Goal: Task Accomplishment & Management: Use online tool/utility

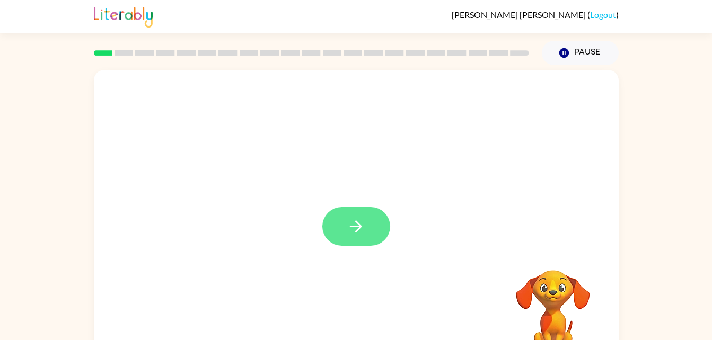
click at [356, 225] on icon "button" at bounding box center [356, 226] width 19 height 19
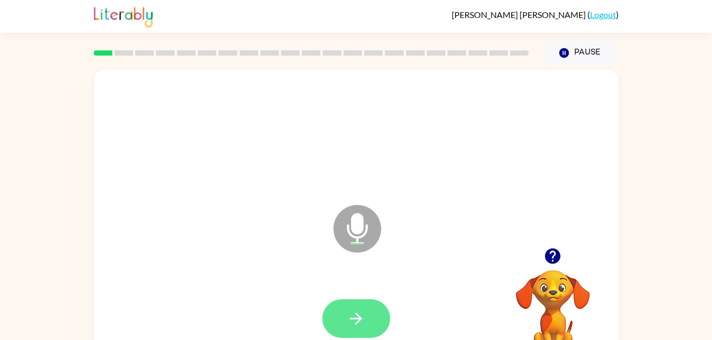
click at [364, 307] on button "button" at bounding box center [356, 319] width 68 height 39
click at [354, 328] on icon "button" at bounding box center [356, 319] width 19 height 19
click at [359, 326] on icon "button" at bounding box center [356, 319] width 19 height 19
click at [373, 324] on button "button" at bounding box center [356, 319] width 68 height 39
click at [360, 314] on icon "button" at bounding box center [356, 319] width 19 height 19
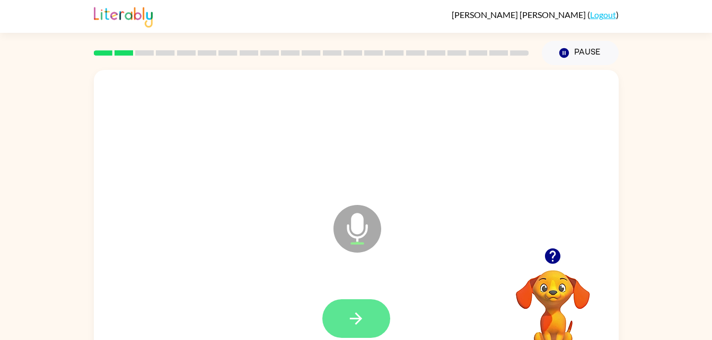
click at [356, 317] on icon "button" at bounding box center [356, 319] width 19 height 19
click at [352, 320] on icon "button" at bounding box center [356, 319] width 19 height 19
click at [364, 305] on button "button" at bounding box center [356, 319] width 68 height 39
click at [366, 316] on button "button" at bounding box center [356, 319] width 68 height 39
click at [359, 315] on icon "button" at bounding box center [356, 319] width 19 height 19
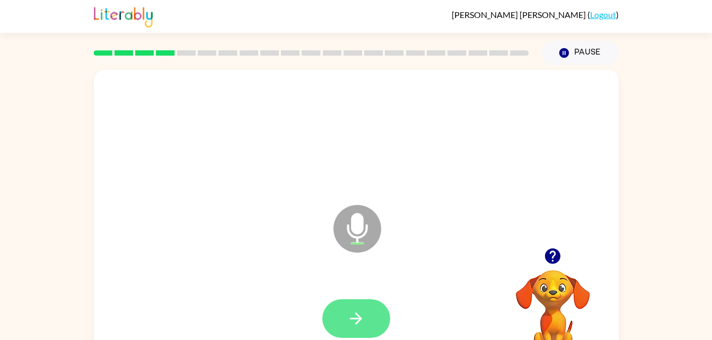
click at [356, 314] on icon "button" at bounding box center [356, 319] width 12 height 12
click at [356, 324] on icon "button" at bounding box center [356, 319] width 12 height 12
click at [352, 319] on icon "button" at bounding box center [356, 319] width 12 height 12
click at [352, 332] on button "button" at bounding box center [356, 319] width 68 height 39
click at [362, 324] on icon "button" at bounding box center [356, 319] width 19 height 19
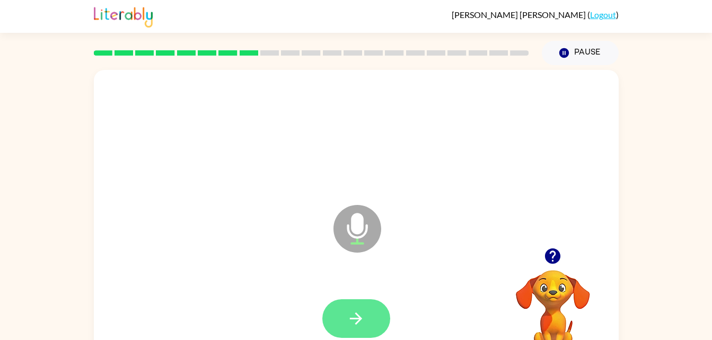
click at [364, 311] on icon "button" at bounding box center [356, 319] width 19 height 19
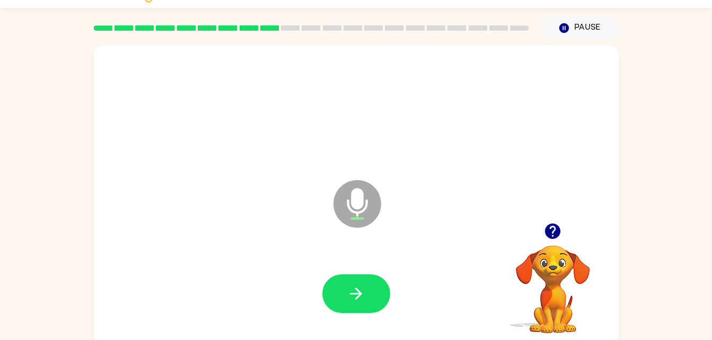
scroll to position [27, 0]
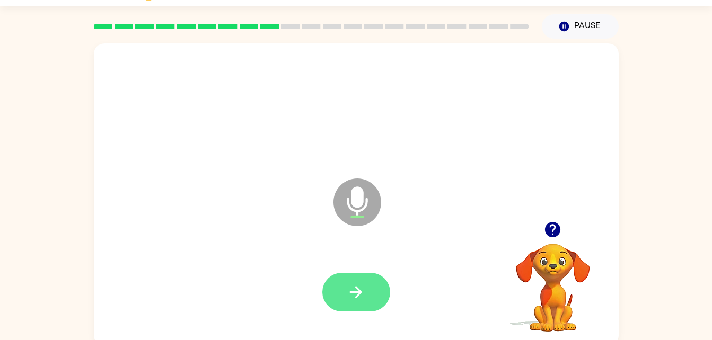
click at [343, 310] on button "button" at bounding box center [356, 292] width 68 height 39
click at [355, 310] on button "button" at bounding box center [356, 292] width 68 height 39
click at [342, 311] on button "button" at bounding box center [356, 292] width 68 height 39
click at [352, 311] on button "button" at bounding box center [356, 292] width 68 height 39
click at [358, 291] on icon "button" at bounding box center [356, 292] width 19 height 19
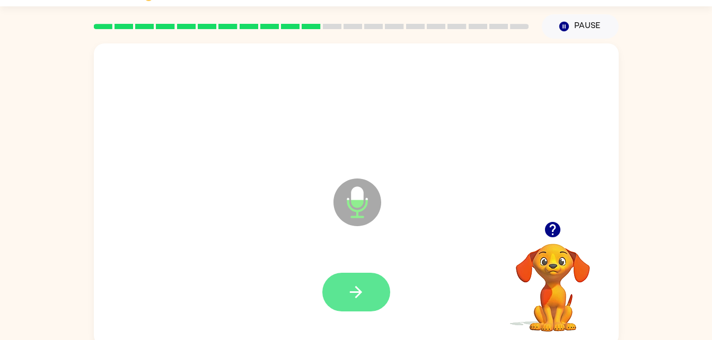
click at [348, 283] on icon "button" at bounding box center [356, 292] width 19 height 19
click at [344, 285] on button "button" at bounding box center [356, 292] width 68 height 39
click at [354, 301] on icon "button" at bounding box center [356, 292] width 19 height 19
click at [356, 280] on button "button" at bounding box center [356, 292] width 68 height 39
click at [348, 279] on button "button" at bounding box center [356, 292] width 68 height 39
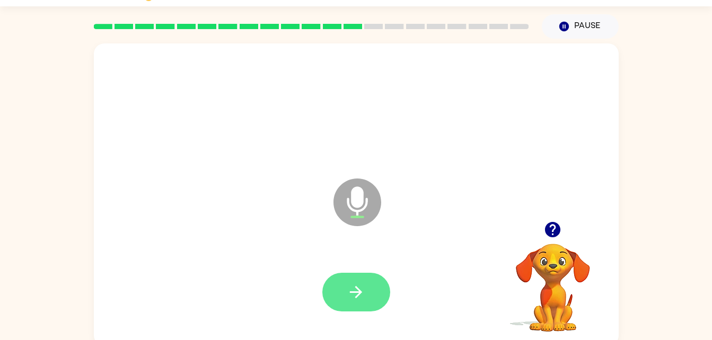
click at [344, 304] on button "button" at bounding box center [356, 292] width 68 height 39
click at [359, 292] on icon "button" at bounding box center [356, 292] width 12 height 12
click at [352, 309] on button "button" at bounding box center [356, 292] width 68 height 39
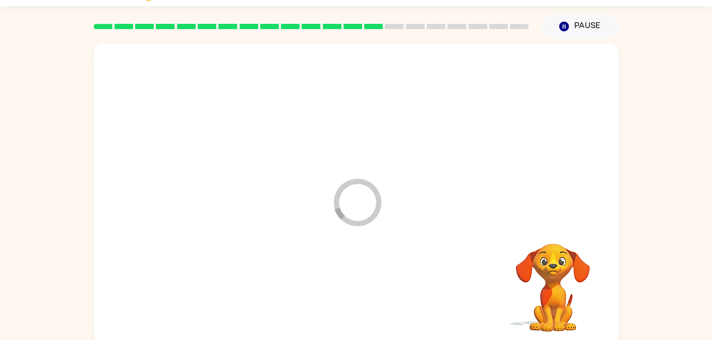
click at [350, 297] on div at bounding box center [356, 292] width 504 height 87
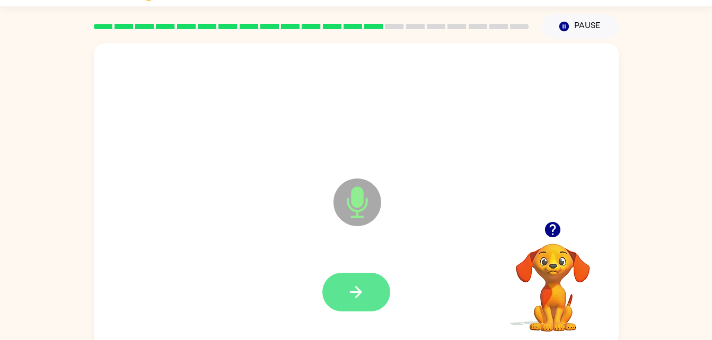
click at [357, 287] on icon "button" at bounding box center [356, 292] width 12 height 12
click at [355, 297] on icon "button" at bounding box center [356, 292] width 19 height 19
click at [357, 299] on icon "button" at bounding box center [356, 292] width 19 height 19
click at [358, 286] on icon "button" at bounding box center [356, 292] width 19 height 19
click at [330, 296] on button "button" at bounding box center [356, 292] width 68 height 39
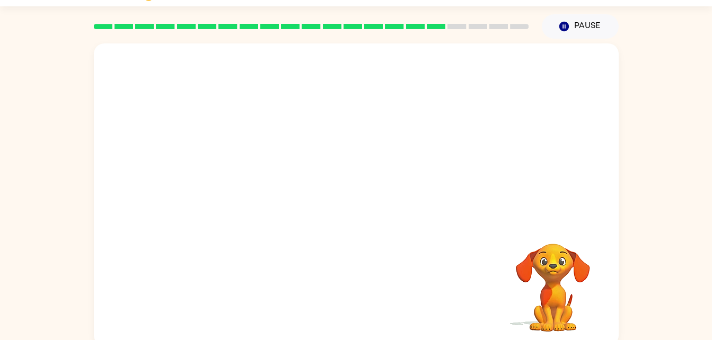
click at [181, 46] on div at bounding box center [356, 194] width 525 height 303
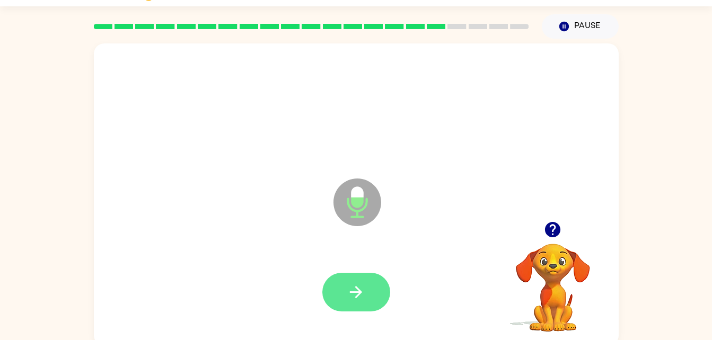
click at [356, 310] on button "button" at bounding box center [356, 292] width 68 height 39
click at [348, 317] on div at bounding box center [356, 292] width 504 height 87
click at [342, 310] on button "button" at bounding box center [356, 292] width 68 height 39
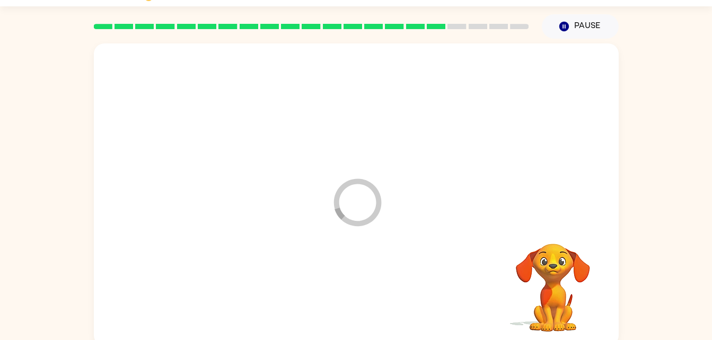
click at [358, 285] on div at bounding box center [356, 292] width 504 height 87
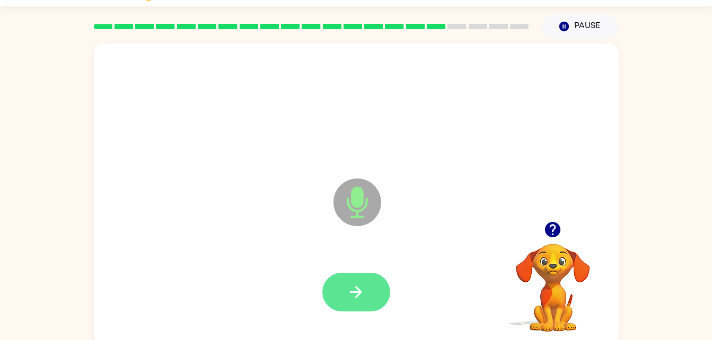
click at [366, 298] on button "button" at bounding box center [356, 292] width 68 height 39
click at [359, 294] on icon "button" at bounding box center [356, 292] width 12 height 12
click at [362, 295] on icon "button" at bounding box center [356, 292] width 19 height 19
click at [363, 306] on button "button" at bounding box center [356, 292] width 68 height 39
click at [344, 308] on button "button" at bounding box center [356, 292] width 68 height 39
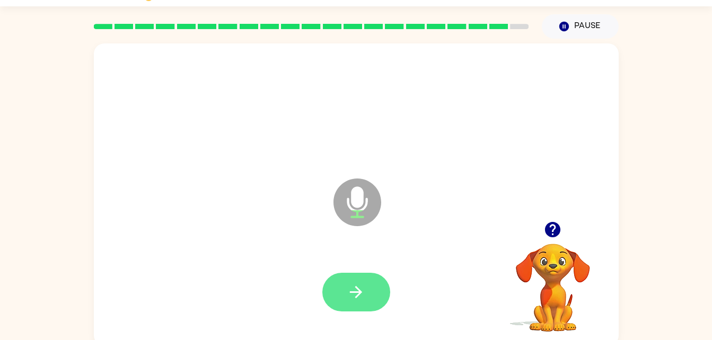
click at [355, 299] on icon "button" at bounding box center [356, 292] width 19 height 19
click at [357, 293] on icon "button" at bounding box center [356, 292] width 12 height 12
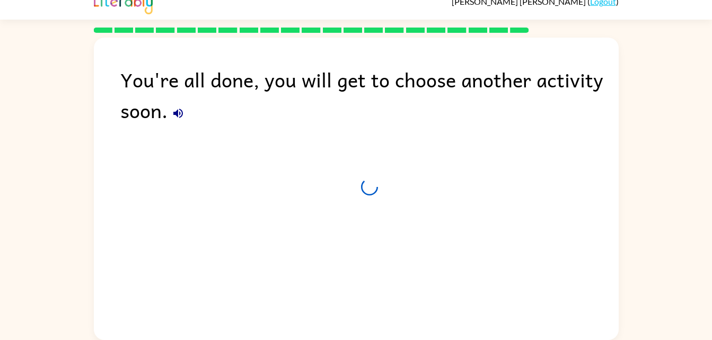
scroll to position [13, 0]
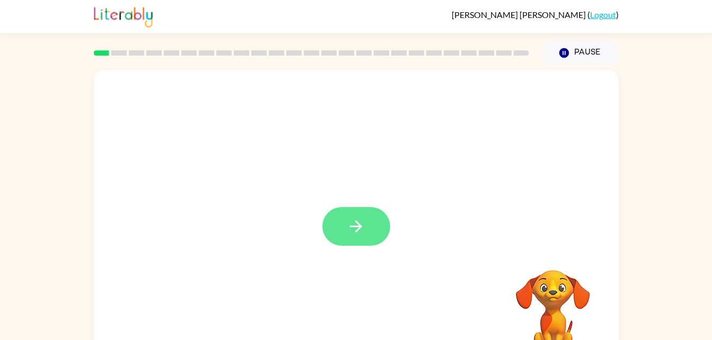
click at [354, 220] on icon "button" at bounding box center [356, 226] width 19 height 19
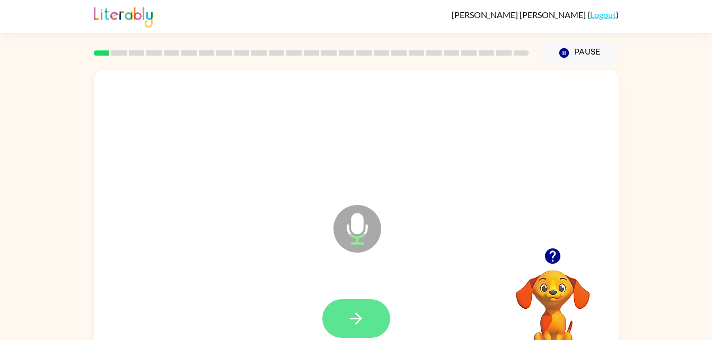
click at [365, 308] on button "button" at bounding box center [356, 319] width 68 height 39
click at [359, 313] on icon "button" at bounding box center [356, 319] width 19 height 19
click at [366, 319] on button "button" at bounding box center [356, 319] width 68 height 39
click at [360, 321] on icon "button" at bounding box center [356, 319] width 19 height 19
click at [367, 328] on button "button" at bounding box center [356, 319] width 68 height 39
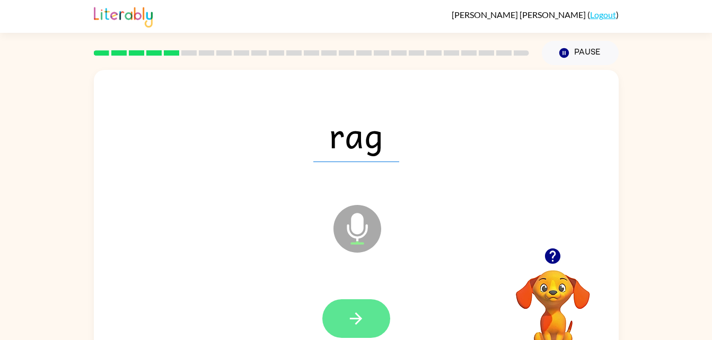
click at [357, 310] on icon "button" at bounding box center [356, 319] width 19 height 19
click at [366, 323] on button "button" at bounding box center [356, 319] width 68 height 39
click at [358, 322] on icon "button" at bounding box center [356, 319] width 12 height 12
click at [349, 319] on icon "button" at bounding box center [356, 319] width 19 height 19
click at [355, 331] on button "button" at bounding box center [356, 319] width 68 height 39
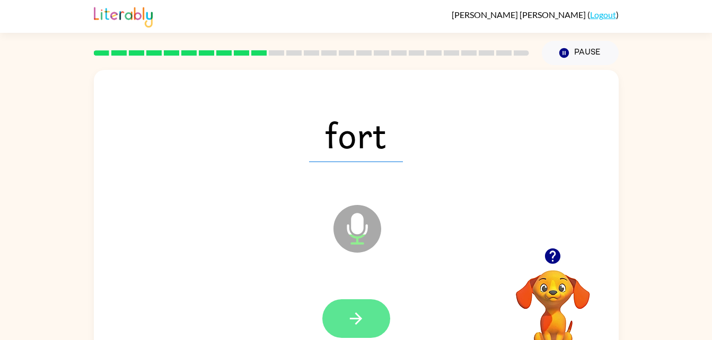
click at [353, 318] on icon "button" at bounding box center [356, 319] width 12 height 12
click at [363, 310] on icon "button" at bounding box center [356, 319] width 19 height 19
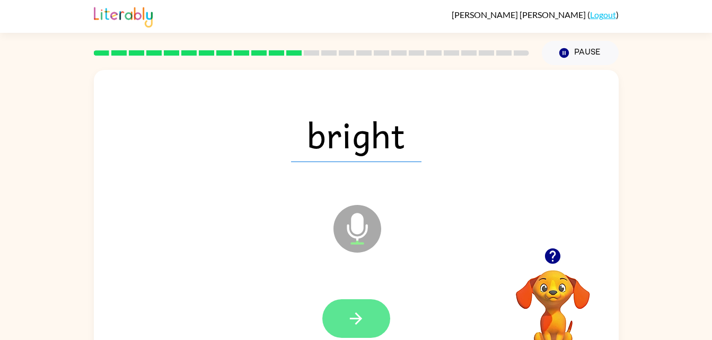
click at [344, 319] on button "button" at bounding box center [356, 319] width 68 height 39
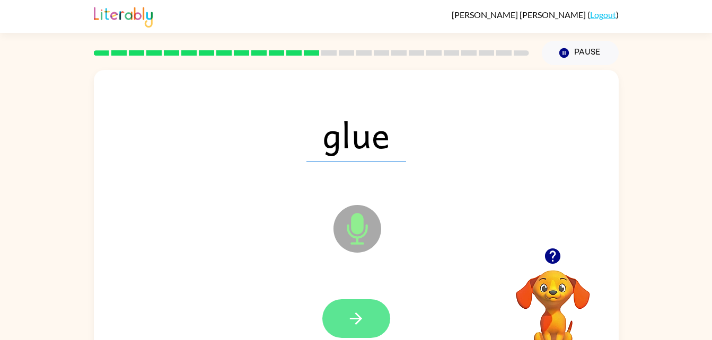
click at [357, 313] on icon "button" at bounding box center [356, 319] width 19 height 19
click at [350, 308] on button "button" at bounding box center [356, 319] width 68 height 39
click at [368, 314] on button "button" at bounding box center [356, 319] width 68 height 39
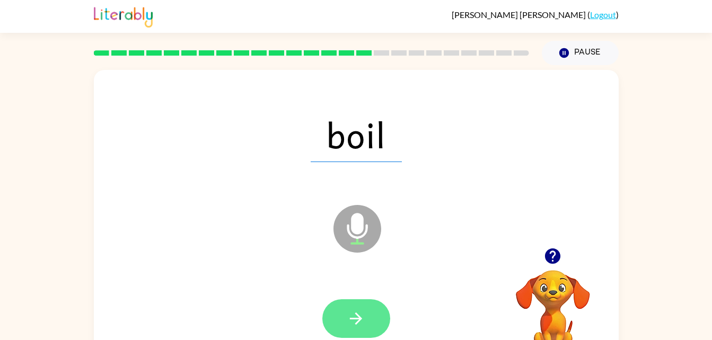
click at [343, 319] on button "button" at bounding box center [356, 319] width 68 height 39
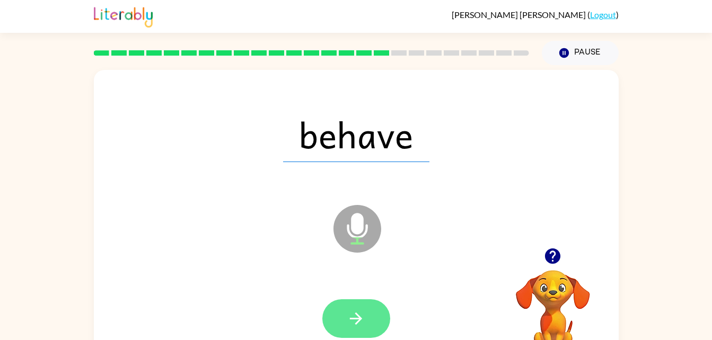
click at [359, 322] on icon "button" at bounding box center [356, 319] width 12 height 12
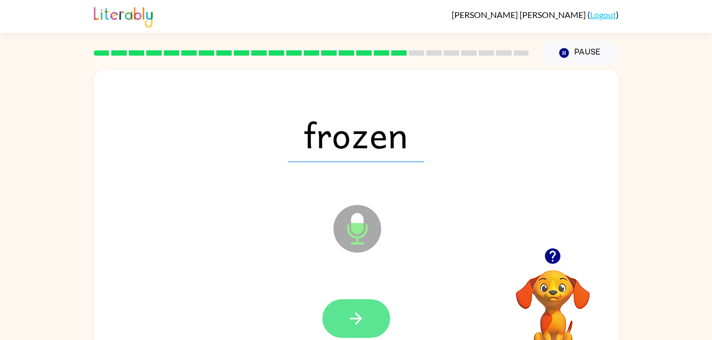
click at [355, 326] on icon "button" at bounding box center [356, 319] width 19 height 19
click at [358, 328] on icon "button" at bounding box center [356, 319] width 19 height 19
click at [346, 315] on button "button" at bounding box center [356, 319] width 68 height 39
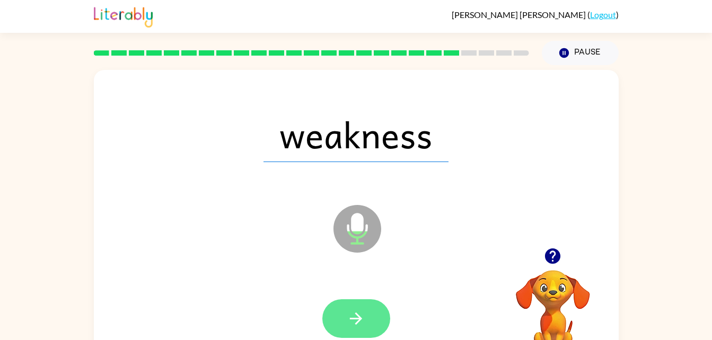
click at [363, 310] on icon "button" at bounding box center [356, 319] width 19 height 19
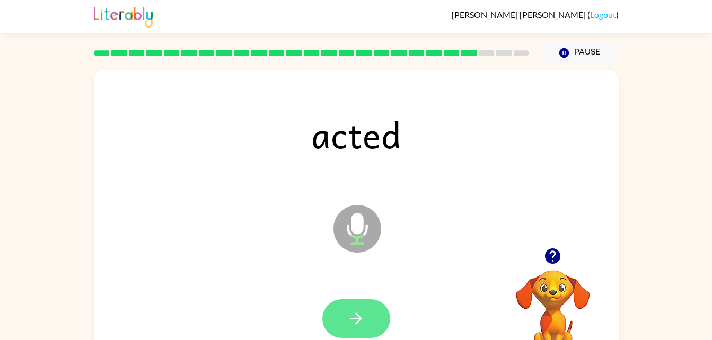
click at [353, 322] on icon "button" at bounding box center [356, 319] width 19 height 19
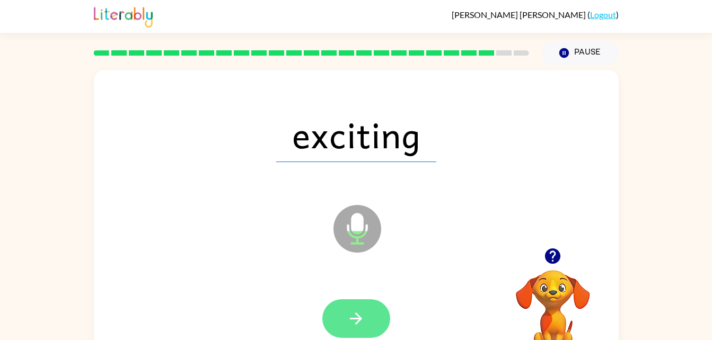
click at [360, 313] on icon "button" at bounding box center [356, 319] width 19 height 19
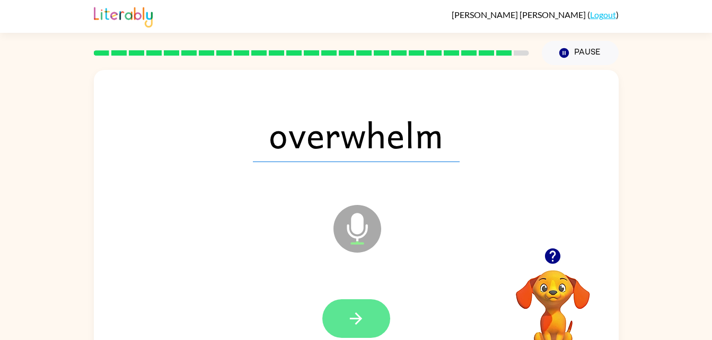
click at [359, 312] on icon "button" at bounding box center [356, 319] width 19 height 19
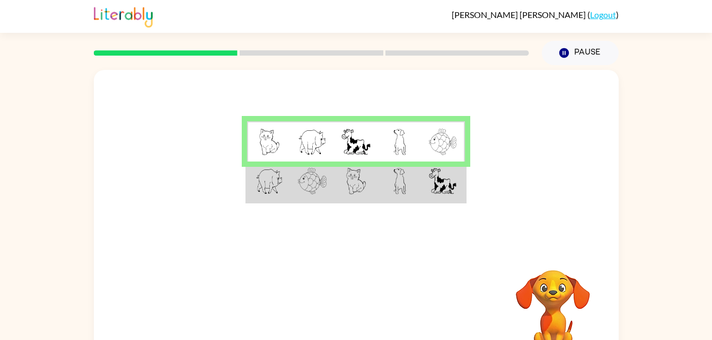
click at [575, 289] on video "Your browser must support playing .mp4 files to use Literably. Please try using…" at bounding box center [553, 307] width 106 height 106
click at [32, 212] on div "Your browser must support playing .mp4 files to use Literably. Please try using…" at bounding box center [356, 219] width 712 height 308
click at [379, 221] on div at bounding box center [356, 159] width 525 height 178
click at [403, 194] on img at bounding box center [399, 181] width 13 height 27
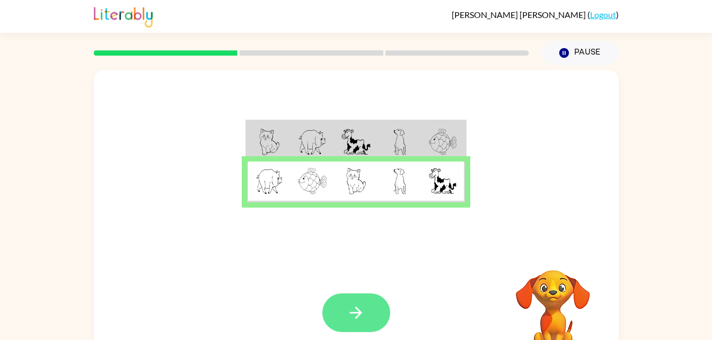
click at [364, 329] on button "button" at bounding box center [356, 313] width 68 height 39
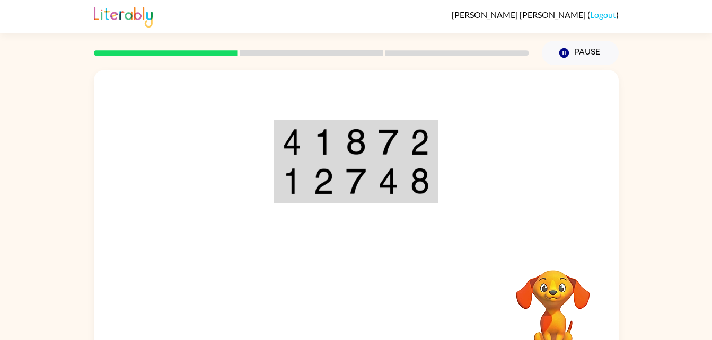
click at [366, 165] on td at bounding box center [356, 182] width 32 height 41
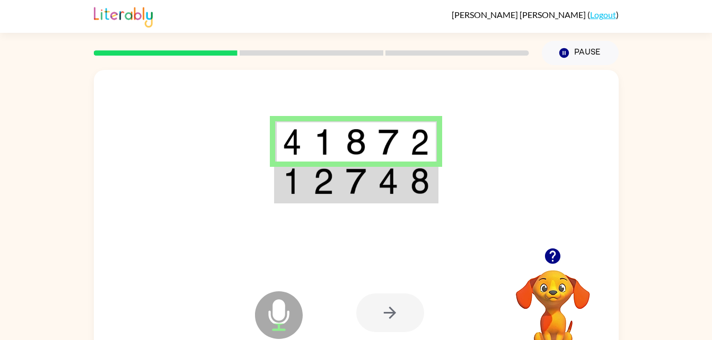
click at [380, 190] on img at bounding box center [388, 181] width 20 height 27
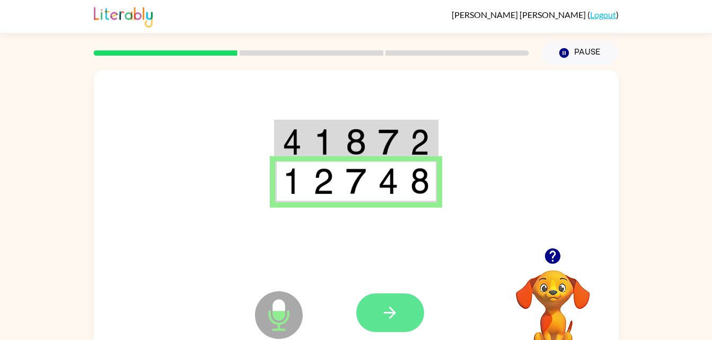
click at [389, 311] on icon "button" at bounding box center [390, 313] width 19 height 19
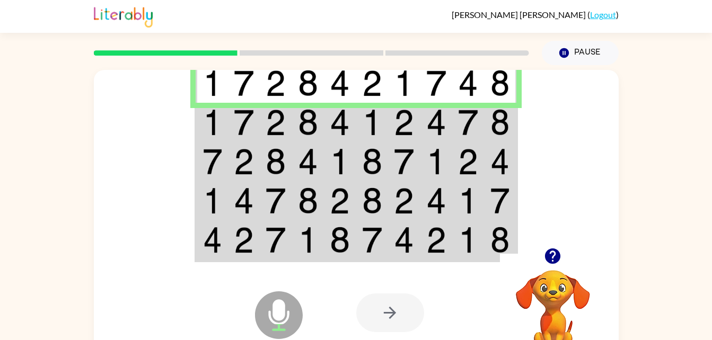
click at [504, 124] on img at bounding box center [499, 122] width 19 height 27
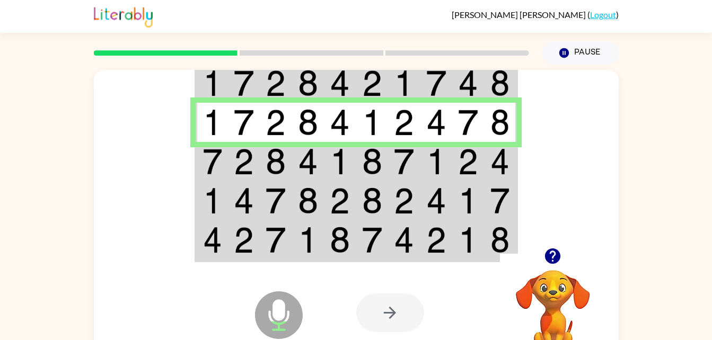
click at [259, 173] on td at bounding box center [244, 161] width 32 height 39
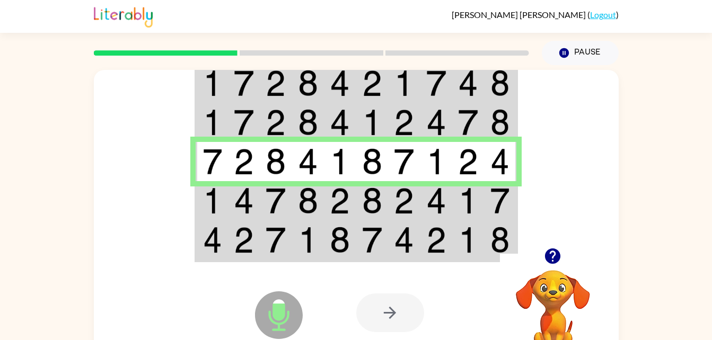
click at [275, 205] on img at bounding box center [276, 201] width 20 height 27
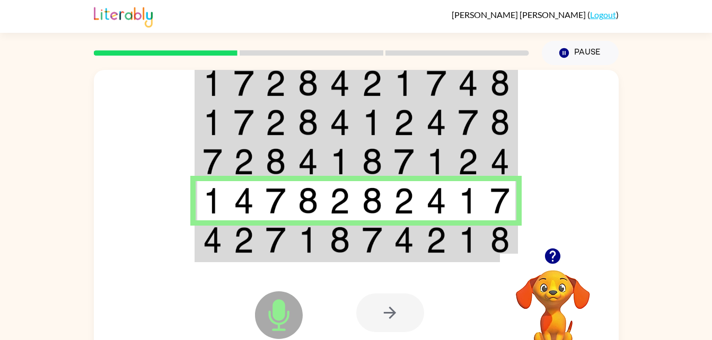
click at [262, 265] on div "Microphone The Microphone is here when it is your turn to talk" at bounding box center [253, 288] width 106 height 71
click at [226, 254] on div "Microphone The Microphone is here when it is your turn to talk" at bounding box center [253, 288] width 106 height 71
click at [225, 250] on td at bounding box center [212, 241] width 32 height 41
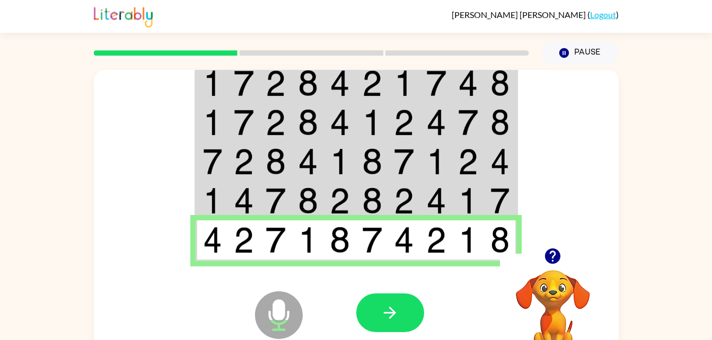
click at [318, 275] on div "Microphone The Microphone is here when it is your turn to talk Your browser mus…" at bounding box center [356, 312] width 525 height 119
click at [397, 324] on button "button" at bounding box center [390, 313] width 68 height 39
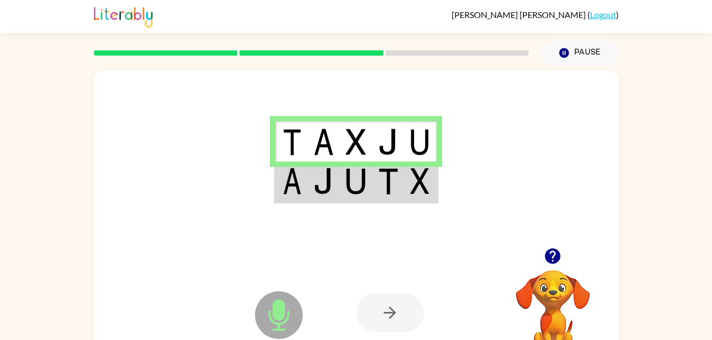
click at [353, 171] on img at bounding box center [356, 181] width 20 height 27
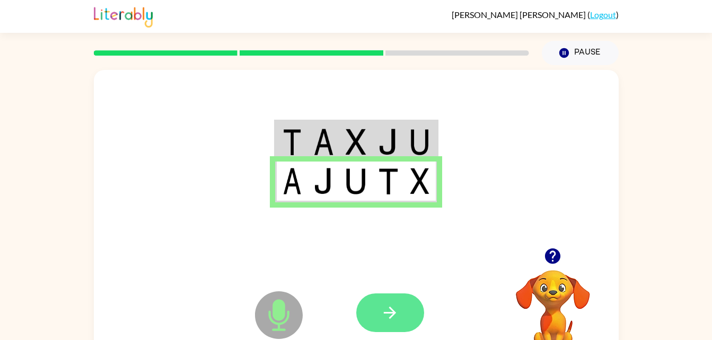
click at [383, 299] on button "button" at bounding box center [390, 313] width 68 height 39
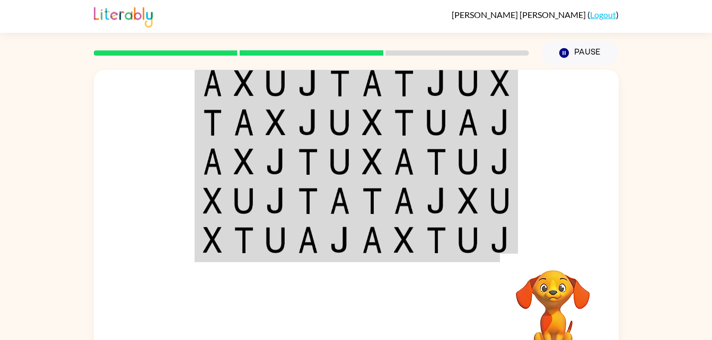
click at [457, 77] on td at bounding box center [468, 83] width 32 height 41
click at [470, 87] on img at bounding box center [468, 83] width 20 height 27
click at [489, 106] on td at bounding box center [501, 122] width 32 height 39
click at [495, 117] on img at bounding box center [499, 122] width 19 height 27
click at [266, 95] on img at bounding box center [276, 83] width 20 height 27
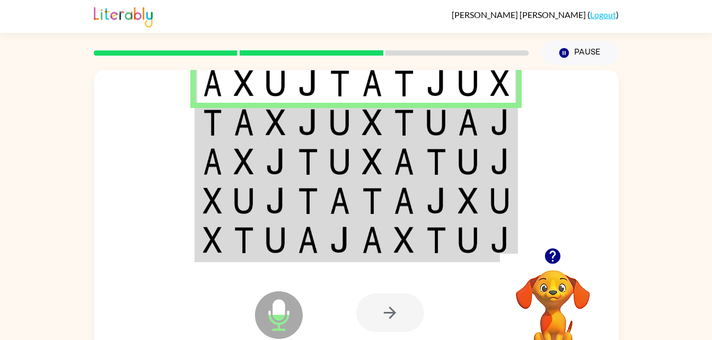
click at [479, 131] on td at bounding box center [468, 122] width 32 height 39
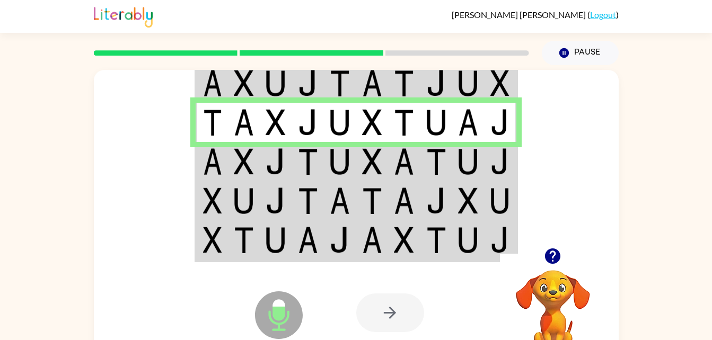
click at [426, 155] on img at bounding box center [436, 161] width 20 height 27
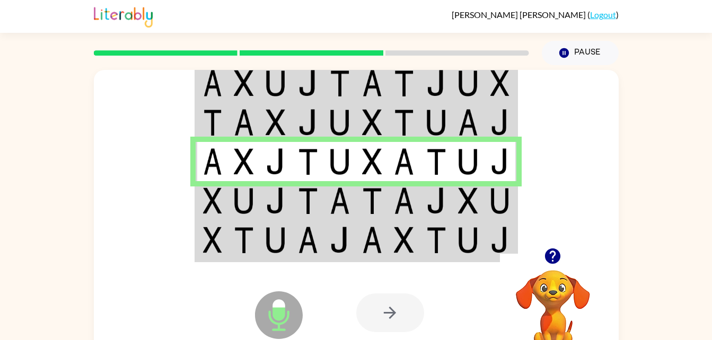
click at [378, 206] on img at bounding box center [372, 201] width 20 height 27
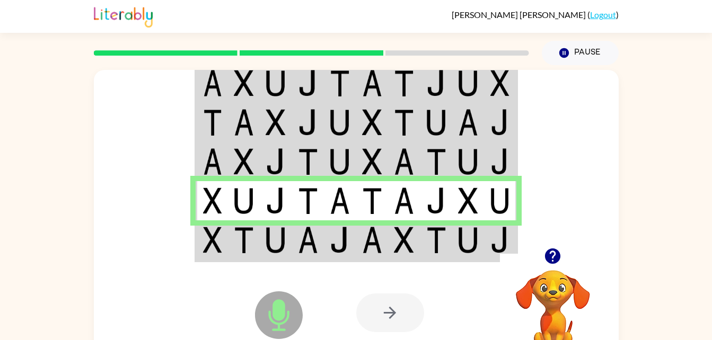
click at [462, 244] on img at bounding box center [468, 240] width 20 height 27
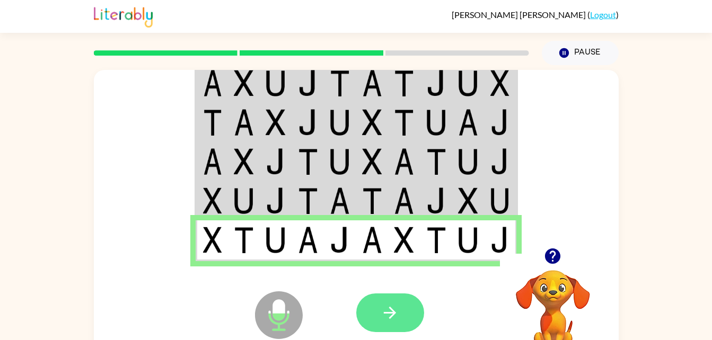
click at [390, 327] on button "button" at bounding box center [390, 313] width 68 height 39
